Goal: Find contact information: Find contact information

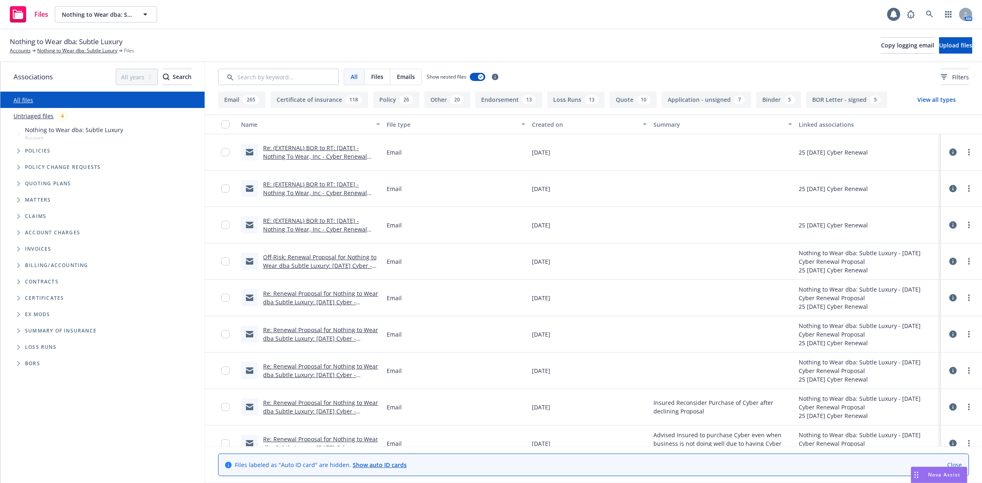
click at [101, 151] on div "Policies" at bounding box center [107, 151] width 196 height 16
click at [29, 152] on span "Policies" at bounding box center [38, 150] width 26 height 5
click at [22, 152] on span "Tree Example" at bounding box center [18, 150] width 13 height 13
click at [243, 78] on input "Search by keyword..." at bounding box center [278, 77] width 121 height 16
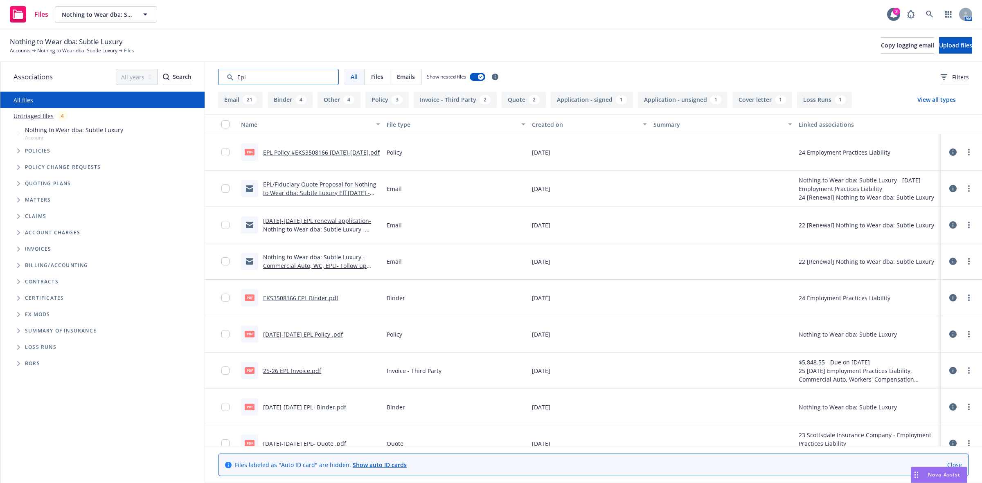
type input "Epl"
click at [295, 189] on link "EPL/Fiduciary Quote Proposal for Nothing to Wear dba: Subtle Luxury Eff 1/1/202…" at bounding box center [319, 192] width 113 height 25
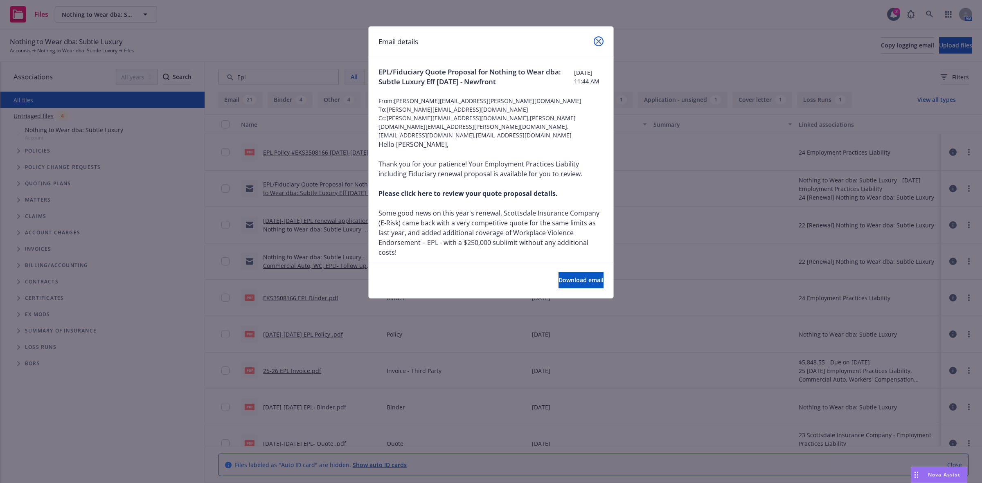
click at [598, 39] on icon "close" at bounding box center [598, 41] width 5 height 5
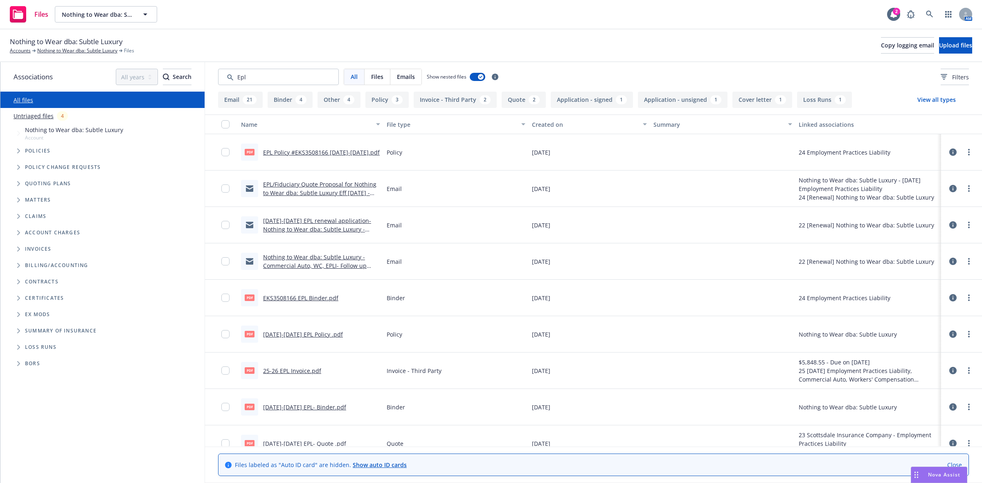
click at [307, 270] on div "Nothing to Wear dba: Subtle Luxury - Commercial Auto, WC, EPLI- Follow up workb…" at bounding box center [311, 261] width 146 height 36
click at [313, 261] on div "Nothing to Wear dba: Subtle Luxury - Commercial Auto, WC, EPLI- Follow up workb…" at bounding box center [321, 261] width 117 height 17
click at [282, 261] on div "Nothing to Wear dba: Subtle Luxury - Commercial Auto, WC, EPLI- Follow up workb…" at bounding box center [321, 261] width 117 height 17
click at [269, 267] on link "Nothing to Wear dba: Subtle Luxury - Commercial Auto, WC, EPLI- Follow up workb…" at bounding box center [314, 265] width 103 height 25
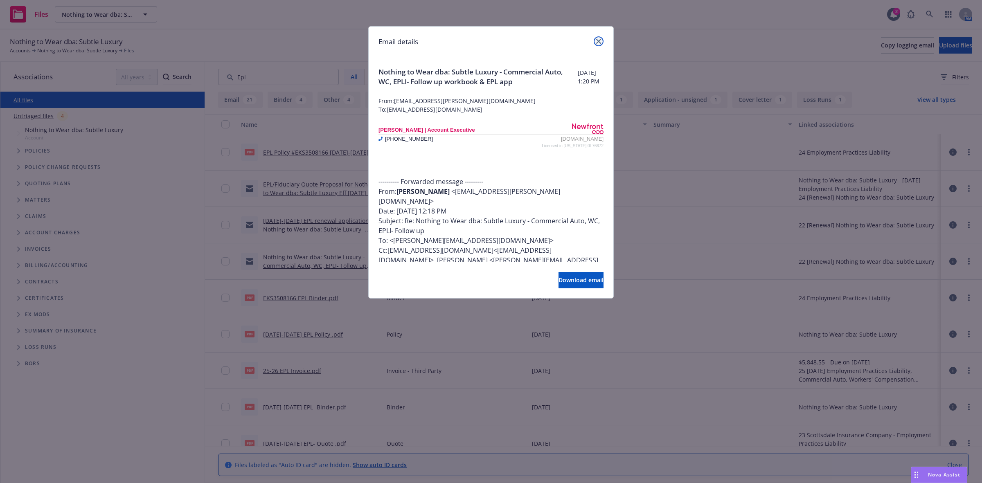
click at [600, 42] on link "close" at bounding box center [598, 41] width 10 height 10
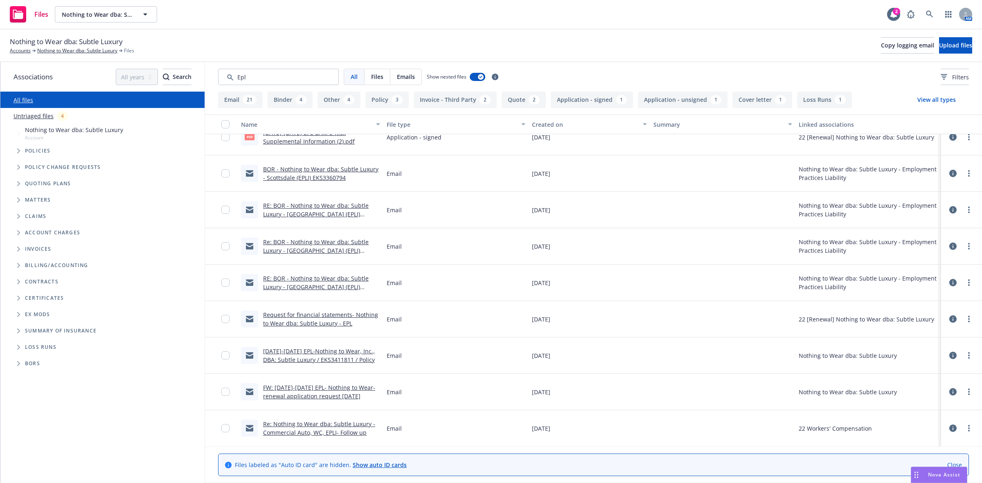
scroll to position [767, 0]
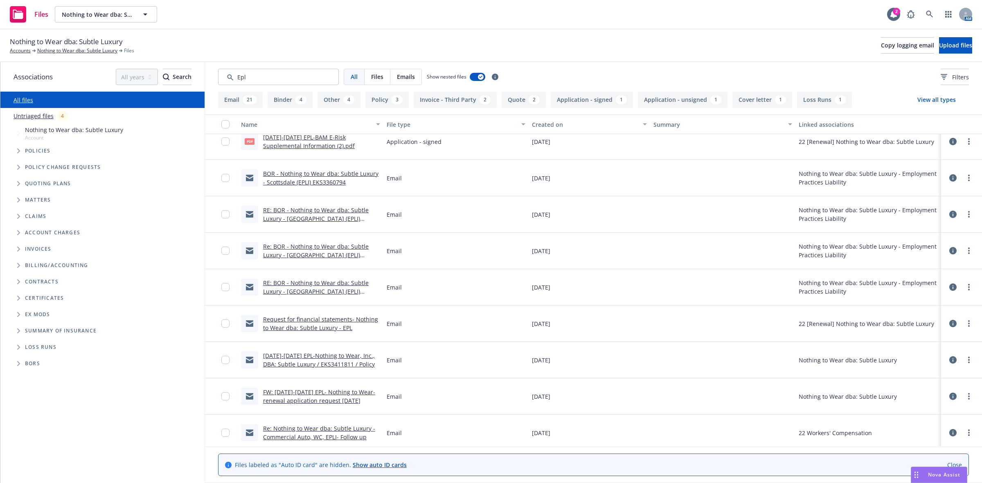
click at [303, 171] on link "BOR - Nothing to Wear dba: Subtle Luxury - Scottsdale (EPLI) EKS3360794" at bounding box center [320, 178] width 115 height 16
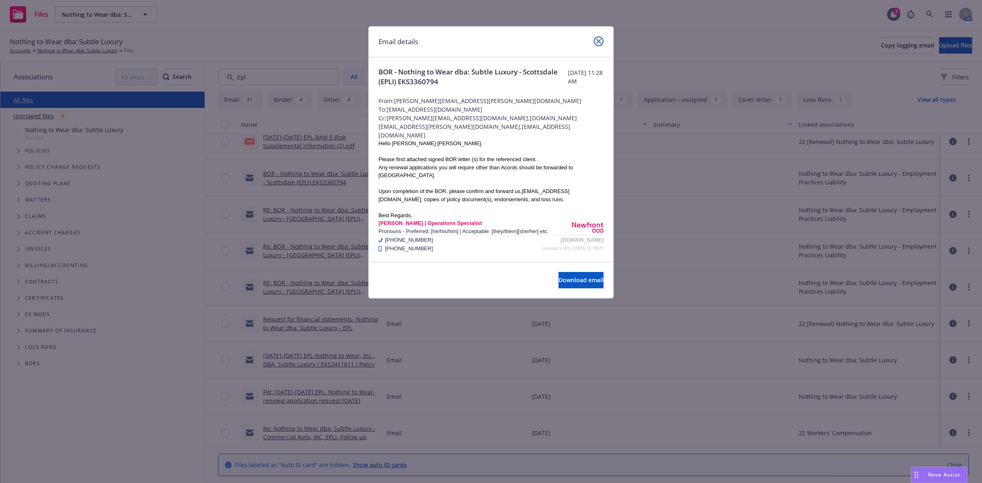
click at [596, 41] on icon "close" at bounding box center [598, 41] width 5 height 5
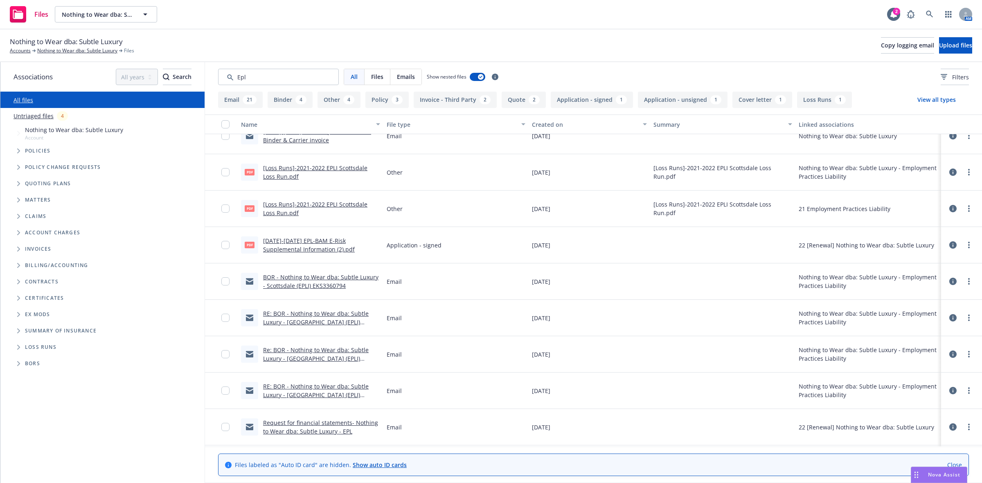
scroll to position [613, 0]
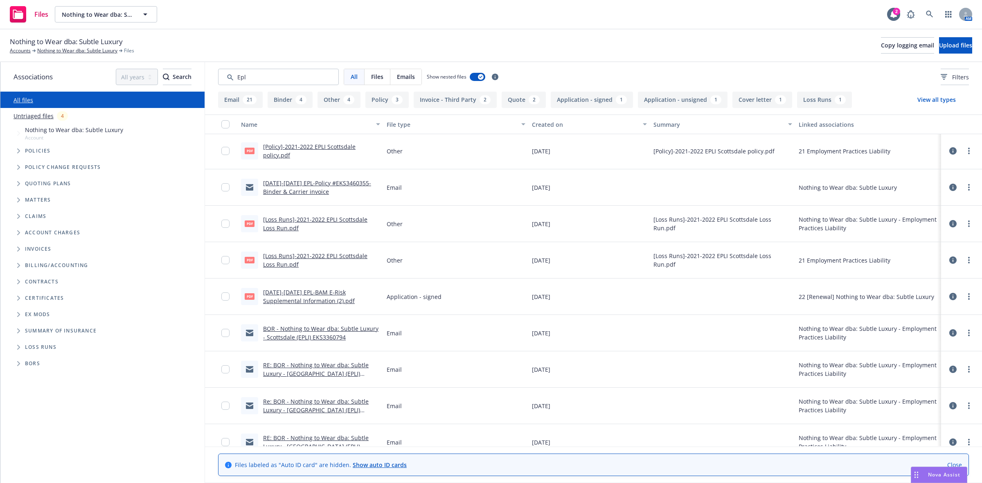
click at [295, 299] on link "2021-2022 EPL-BAM E-Risk Supplemental Information (2).pdf" at bounding box center [309, 296] width 92 height 16
click at [306, 337] on link "BOR - Nothing to Wear dba: Subtle Luxury - Scottsdale (EPLI) EKS3360794" at bounding box center [320, 333] width 115 height 16
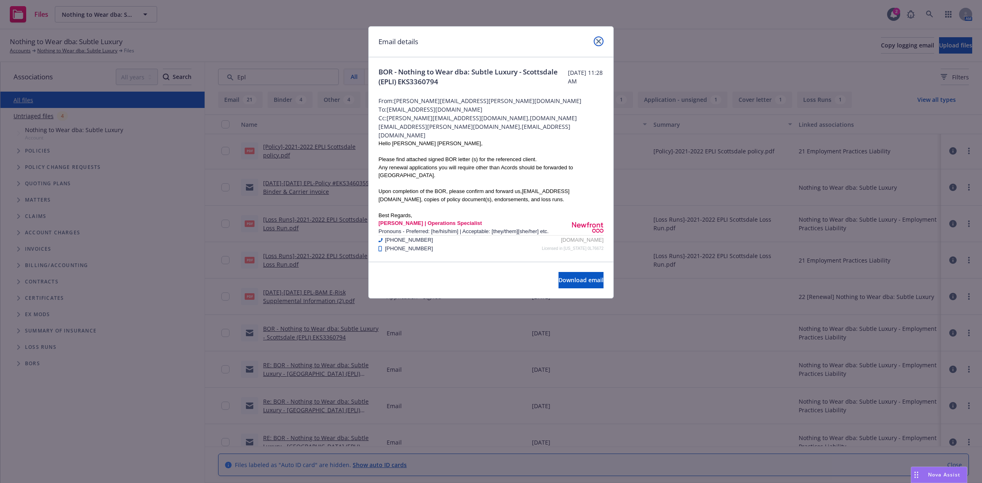
click at [596, 36] on link "close" at bounding box center [598, 41] width 10 height 10
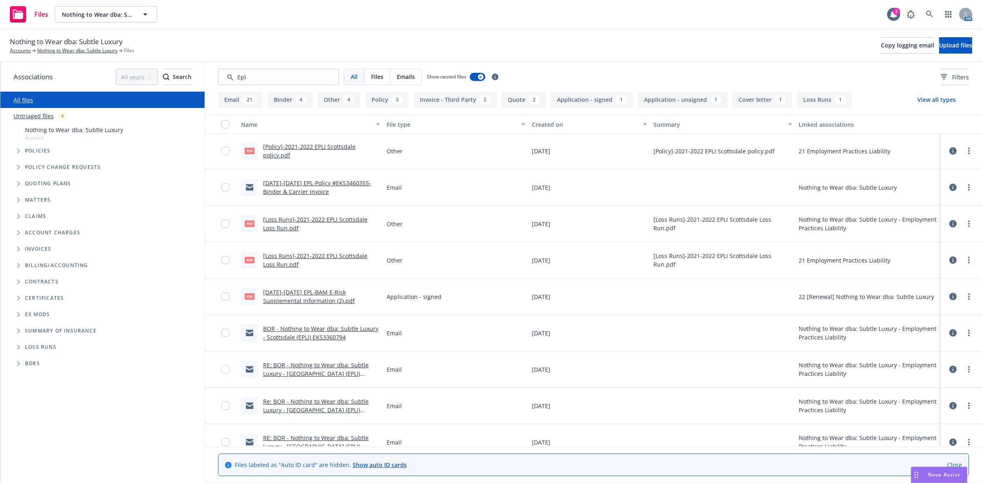
click at [424, 39] on div "Nothing to Wear dba: Subtle Luxury Accounts Nothing to Wear dba: Subtle Luxury …" at bounding box center [491, 45] width 962 height 18
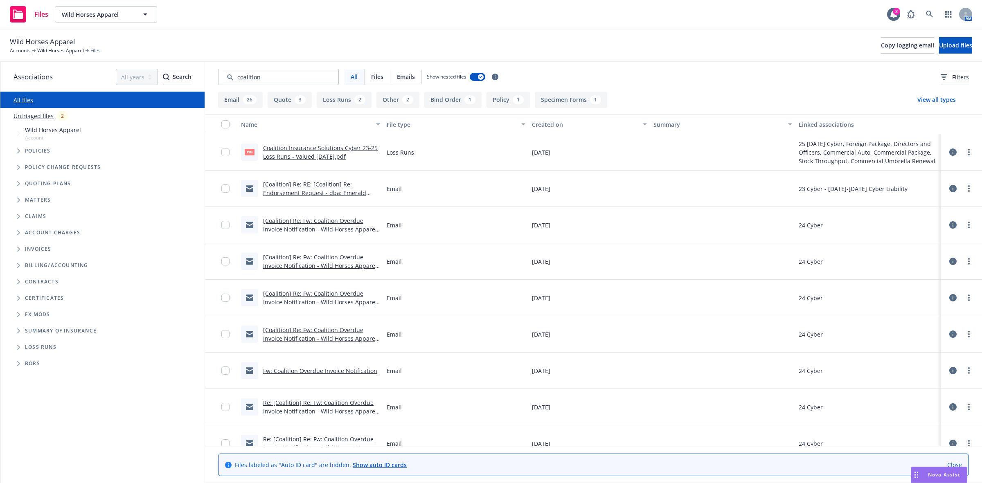
type input "coalition"
click at [318, 183] on link "[Coalition] Re: RE: [Coalition] Re: Endorsement Request - dba: Emerald Sundae -…" at bounding box center [315, 192] width 104 height 25
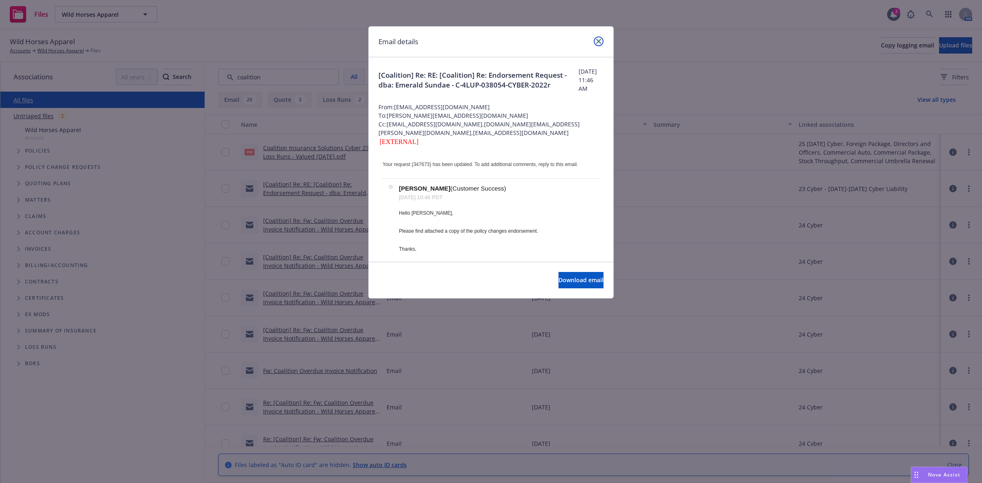
click at [600, 38] on link "close" at bounding box center [598, 41] width 10 height 10
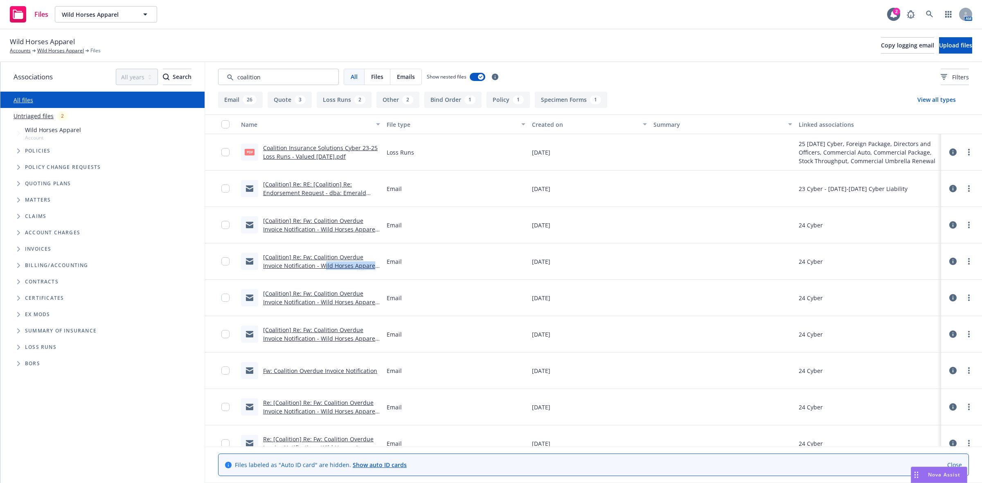
click at [323, 270] on div "[Coalition] Re: Fw: Coalition Overdue Invoice Notification - Wild Horses Appare…" at bounding box center [311, 261] width 146 height 36
click at [285, 266] on link "[Coalition] Re: Fw: Coalition Overdue Invoice Notification - Wild Horses Appare…" at bounding box center [320, 270] width 115 height 34
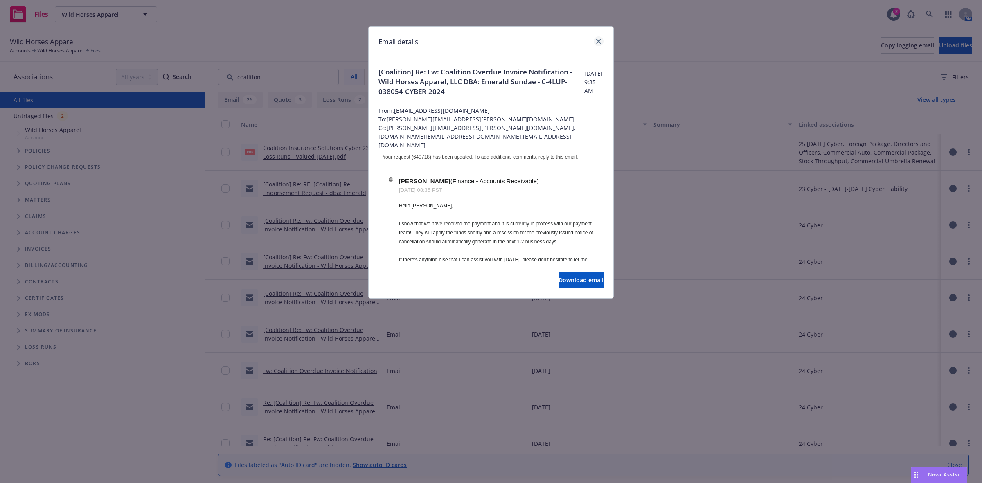
click at [602, 40] on div "Email details" at bounding box center [491, 42] width 245 height 31
click at [596, 40] on icon "close" at bounding box center [598, 41] width 5 height 5
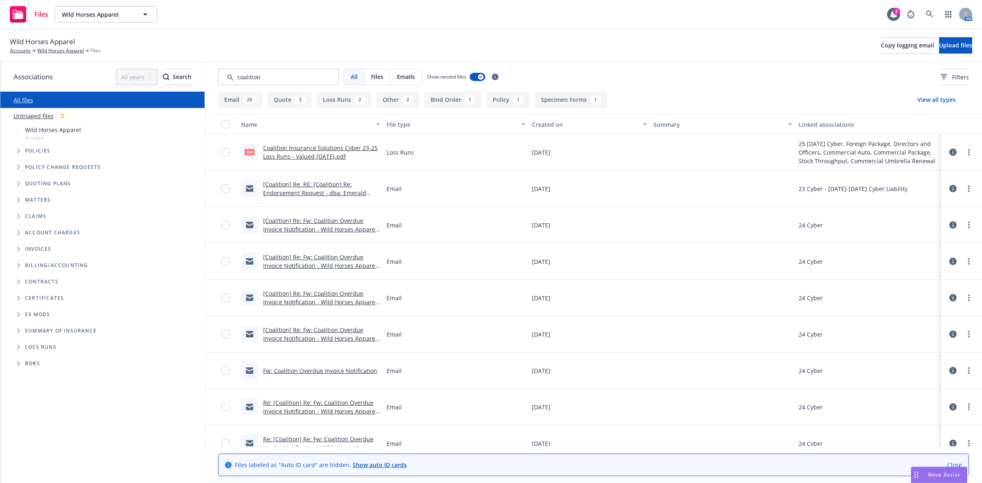
click at [312, 330] on link "[Coalition] Re: Fw: Coalition Overdue Invoice Notification - Wild Horses Appare…" at bounding box center [320, 343] width 115 height 34
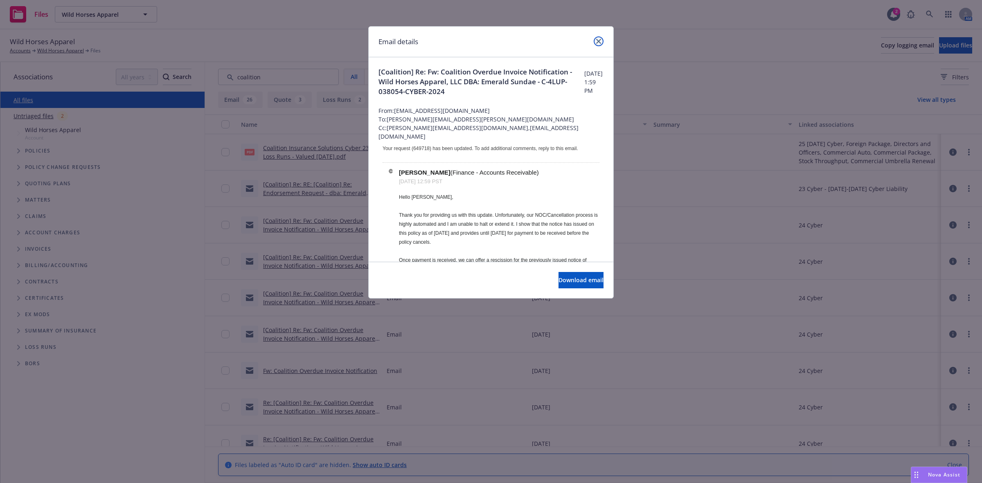
click at [598, 36] on link "close" at bounding box center [598, 41] width 10 height 10
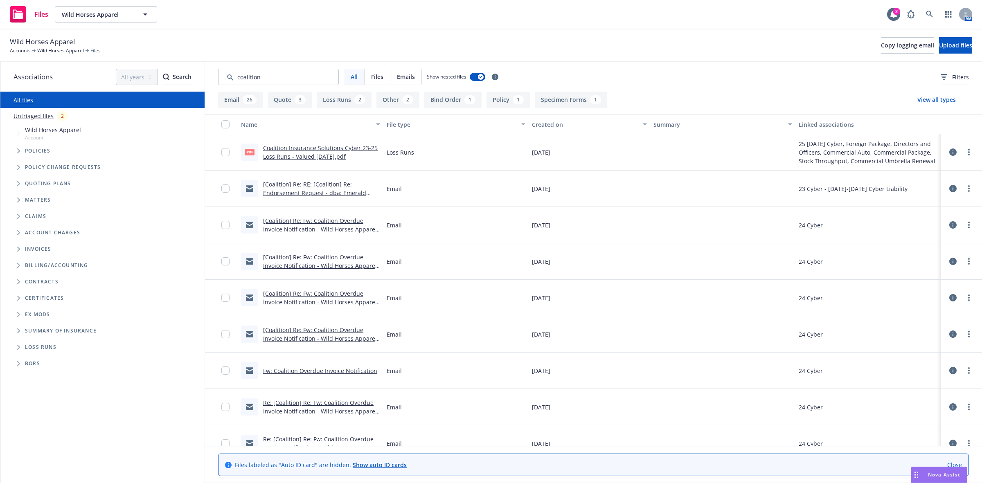
click at [308, 375] on div "Fw: Coalition Overdue Invoice Notification" at bounding box center [320, 370] width 114 height 9
click at [310, 371] on link "Fw: Coalition Overdue Invoice Notification" at bounding box center [320, 371] width 114 height 8
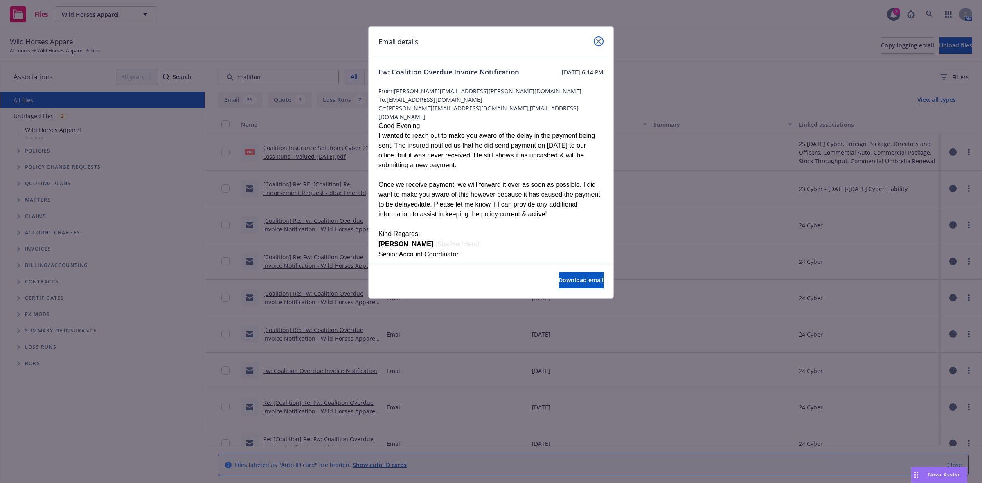
click at [596, 42] on icon "close" at bounding box center [598, 41] width 5 height 5
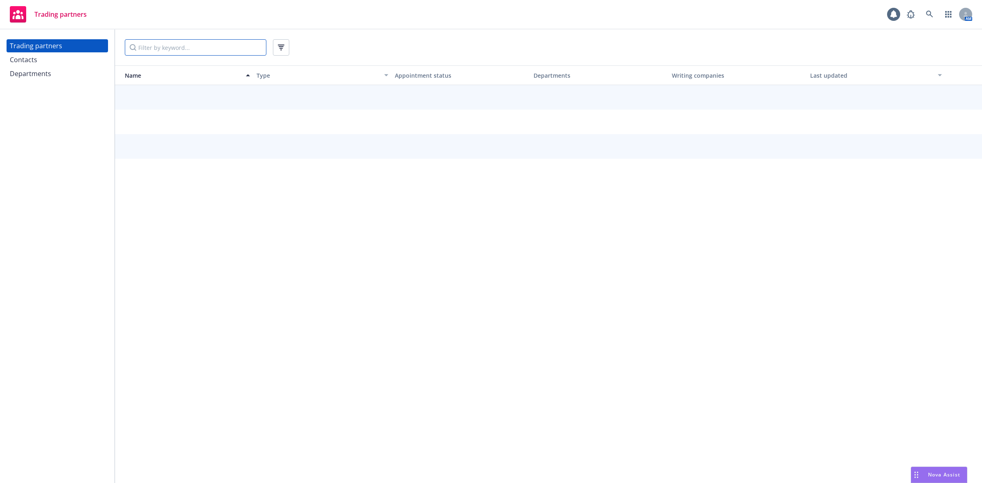
click at [244, 50] on input "Filter by keyword..." at bounding box center [196, 47] width 142 height 16
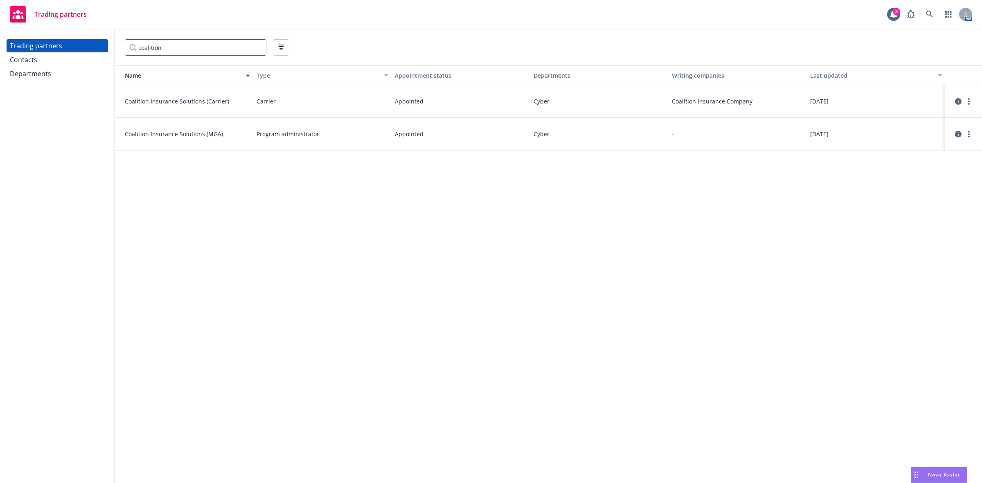
type input "coalition"
drag, startPoint x: 149, startPoint y: 99, endPoint x: 115, endPoint y: 105, distance: 34.8
click at [115, 105] on div "Coalition Insurance Solutions (Carrier)" at bounding box center [184, 101] width 138 height 33
copy span "Coalition"
click at [41, 56] on div "Contacts" at bounding box center [57, 59] width 95 height 13
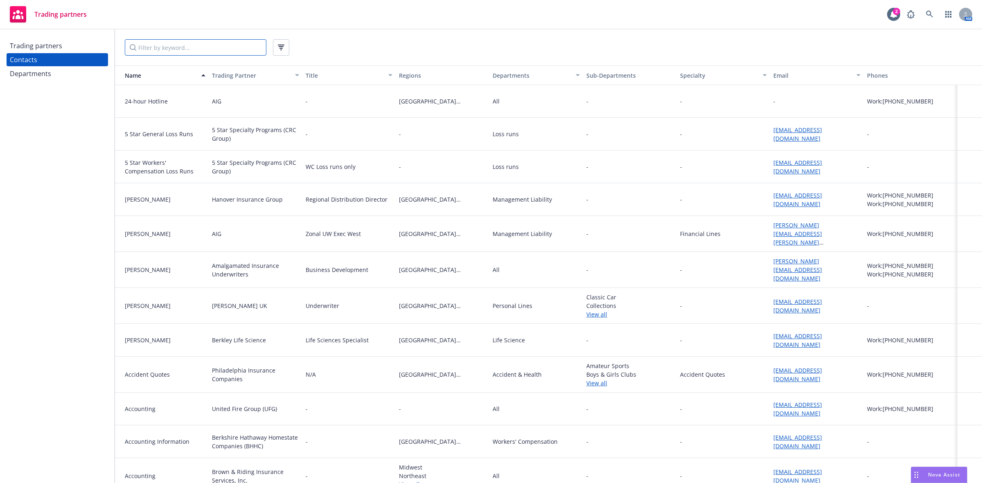
click at [148, 50] on input "Filter by keyword..." at bounding box center [196, 47] width 142 height 16
paste input "Coalition"
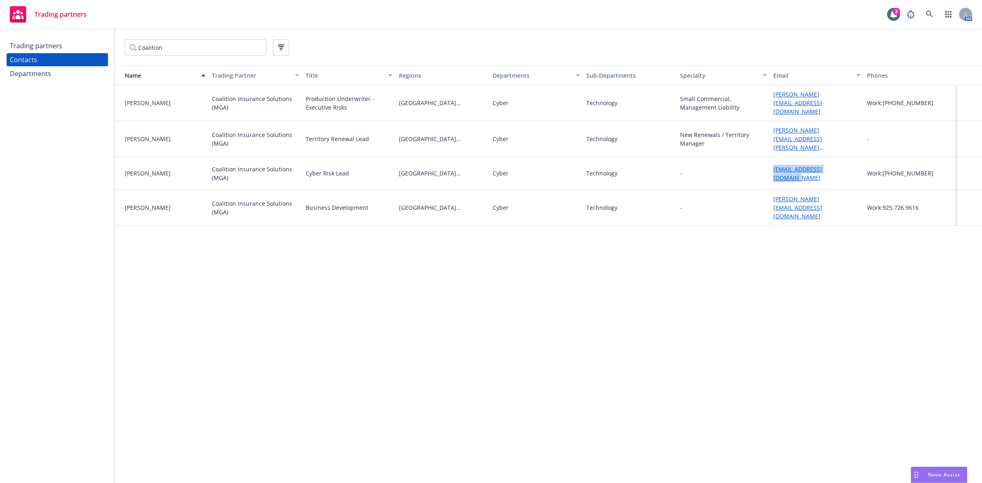
drag, startPoint x: 839, startPoint y: 169, endPoint x: 769, endPoint y: 178, distance: 70.1
click at [769, 178] on div "[PERSON_NAME] Coalition Insurance Solutions (MGA) Cyber Risk Lead [GEOGRAPHIC_D…" at bounding box center [548, 173] width 867 height 33
copy div "[EMAIL_ADDRESS][DOMAIN_NAME]"
click at [189, 46] on input "Coalition" at bounding box center [196, 47] width 142 height 16
drag, startPoint x: 193, startPoint y: 46, endPoint x: 124, endPoint y: 48, distance: 68.7
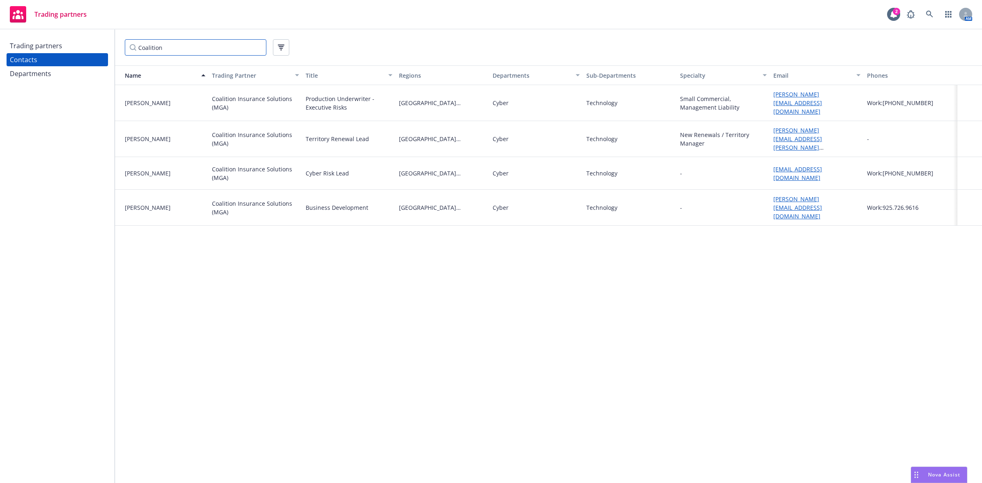
click at [124, 48] on div "Coalition" at bounding box center [548, 47] width 867 height 36
paste input "Mitsui"
type input "Mitsui"
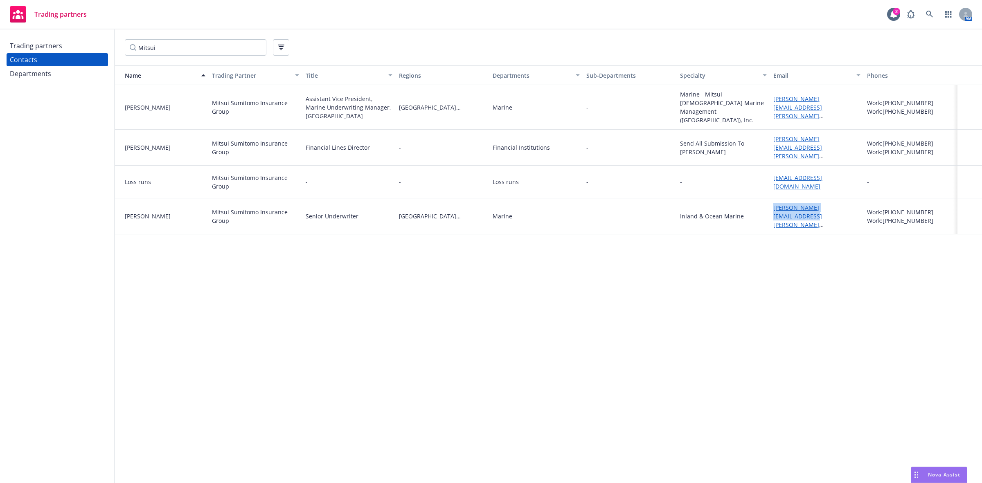
drag, startPoint x: 861, startPoint y: 206, endPoint x: 774, endPoint y: 212, distance: 86.9
click at [774, 212] on div "Ninette.Buckner@msig-na.com" at bounding box center [817, 216] width 94 height 36
click at [731, 264] on div "Name Trading Partner Title Regions Departments Sub-Departments Specialty Email …" at bounding box center [548, 274] width 867 height 418
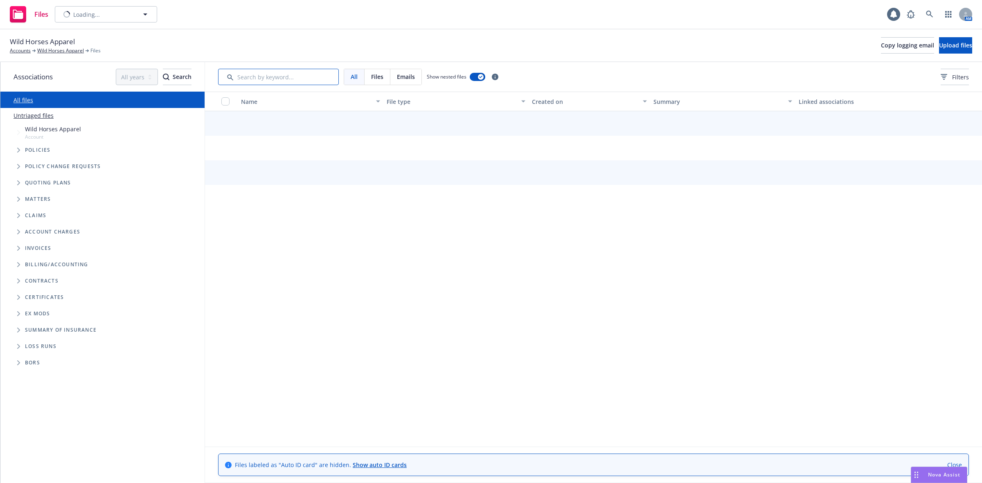
click at [279, 76] on input "Search by keyword..." at bounding box center [278, 77] width 121 height 16
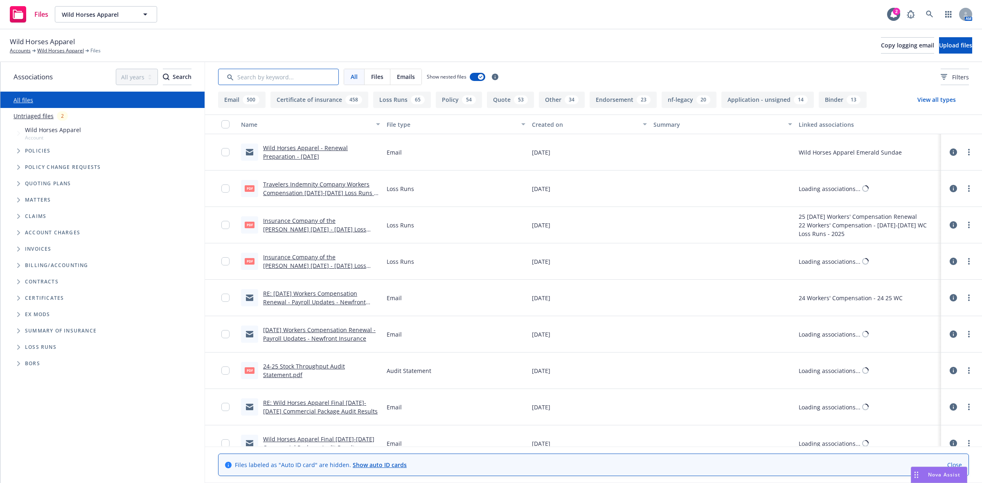
paste input "Mitsui"
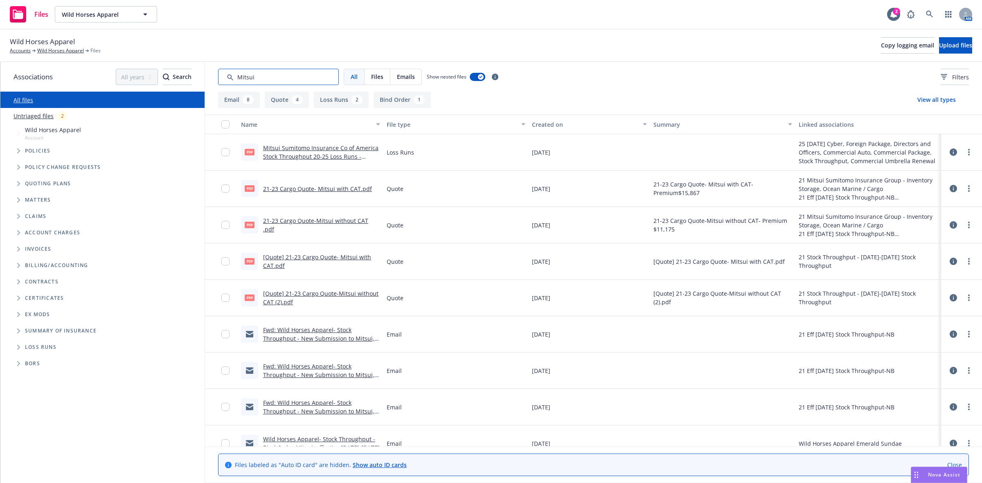
type input "Mitsui"
click at [292, 333] on link "Fwd: Wild Horses Apparel- Stock Throughput - New Submission to Mitsui, effectiv…" at bounding box center [318, 338] width 111 height 25
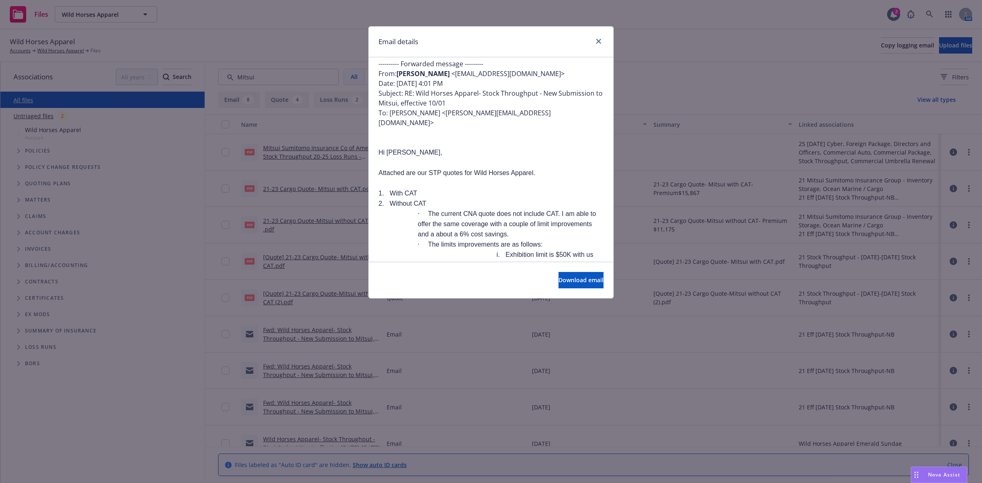
scroll to position [307, 0]
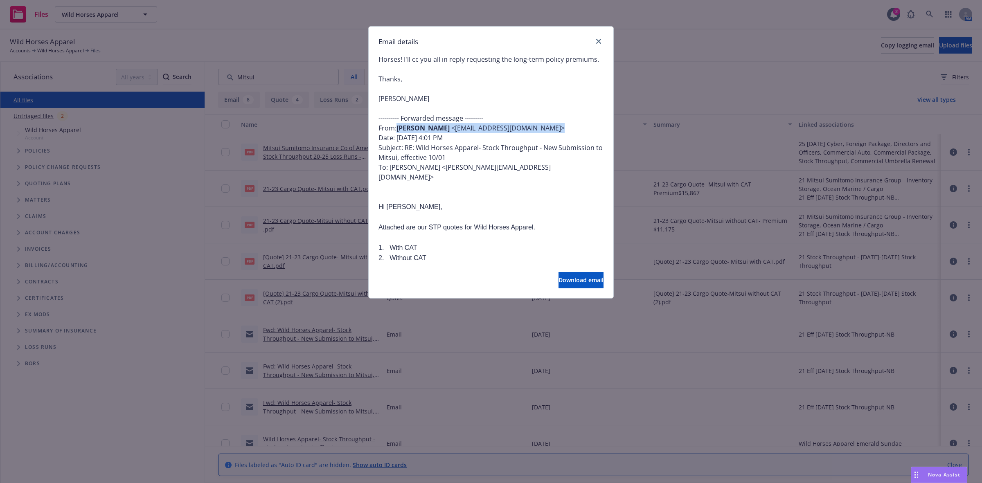
drag, startPoint x: 536, startPoint y: 111, endPoint x: 398, endPoint y: 110, distance: 138.2
click at [398, 113] on div "---------- Forwarded message --------- From: Harwell, Connie < CHarwell@msigusa…" at bounding box center [490, 147] width 225 height 69
copy div "Harwell, Connie < CHarwell@msigusa.com >"
click at [598, 42] on icon "close" at bounding box center [598, 41] width 5 height 5
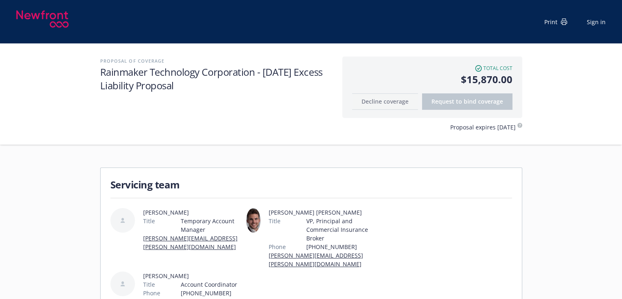
click at [478, 208] on div "[PERSON_NAME] Title Temporary Account Manager [PERSON_NAME][EMAIL_ADDRESS][PERS…" at bounding box center [311, 260] width 402 height 125
